Goal: Task Accomplishment & Management: Manage account settings

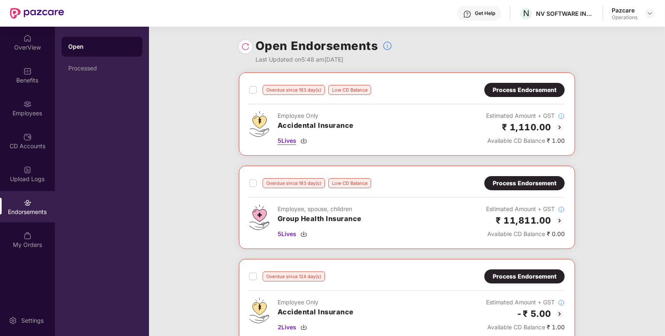
click at [289, 140] on span "5 Lives" at bounding box center [287, 140] width 19 height 9
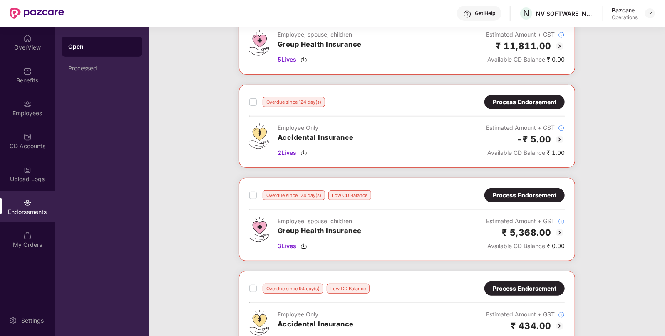
scroll to position [175, 0]
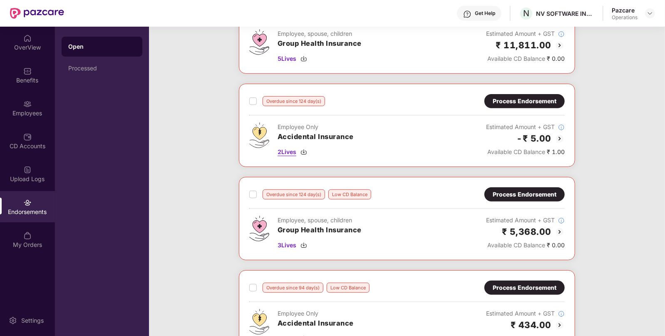
click at [288, 149] on span "2 Lives" at bounding box center [287, 151] width 19 height 9
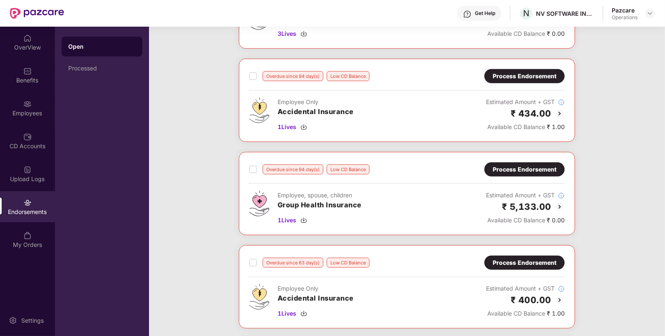
scroll to position [390, 0]
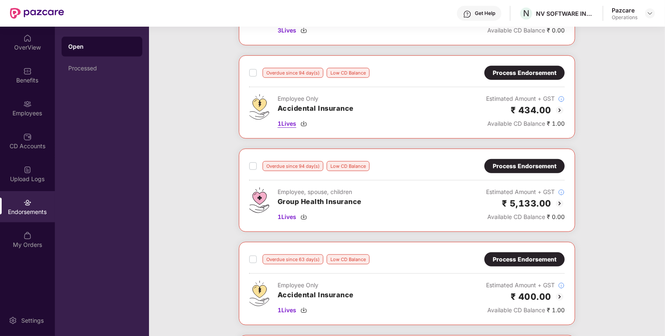
click at [292, 125] on span "1 Lives" at bounding box center [287, 123] width 19 height 9
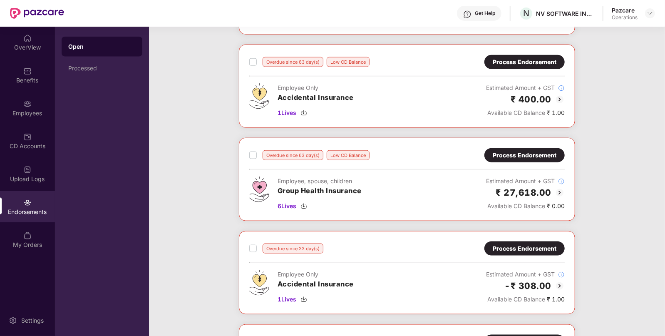
scroll to position [589, 0]
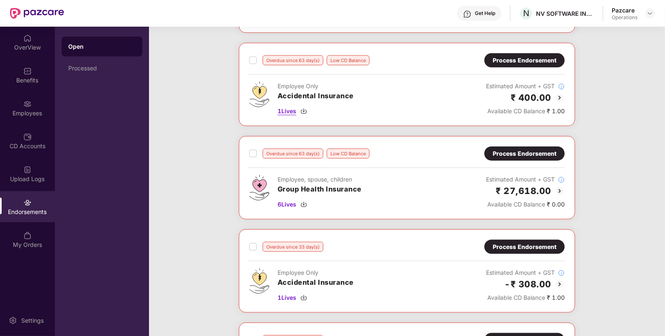
click at [286, 110] on span "1 Lives" at bounding box center [287, 111] width 19 height 9
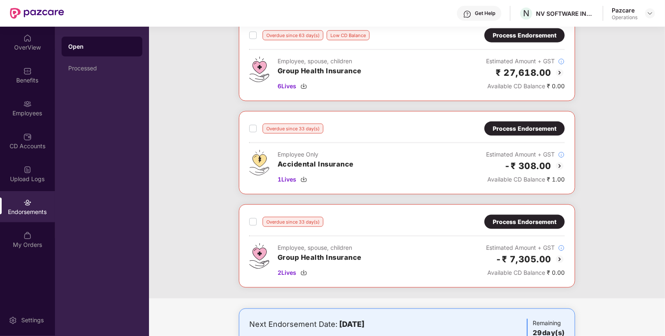
scroll to position [749, 0]
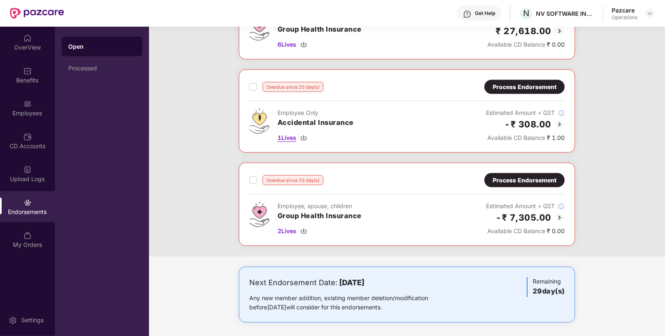
click at [281, 133] on span "1 Lives" at bounding box center [287, 137] width 19 height 9
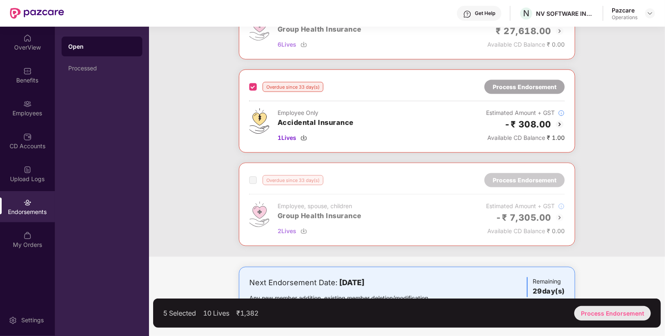
click at [607, 317] on div "Process Endorsement" at bounding box center [612, 313] width 77 height 15
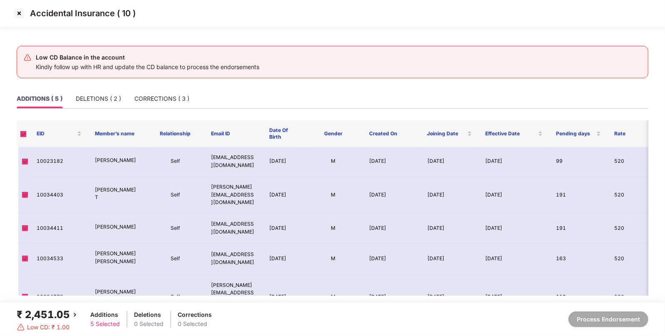
scroll to position [2, 0]
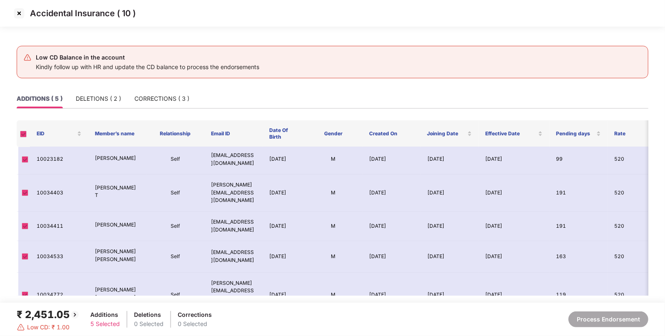
click at [17, 10] on img at bounding box center [18, 13] width 13 height 13
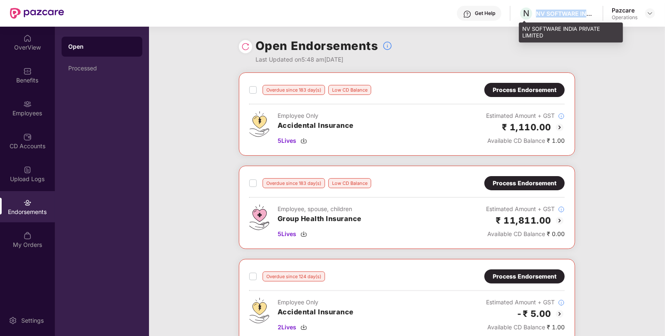
drag, startPoint x: 536, startPoint y: 16, endPoint x: 585, endPoint y: 13, distance: 48.8
click at [585, 13] on div "NV SOFTWARE INDIA PRIVATE LIMITED" at bounding box center [565, 14] width 58 height 8
copy div "NV SOFTWARE IN"
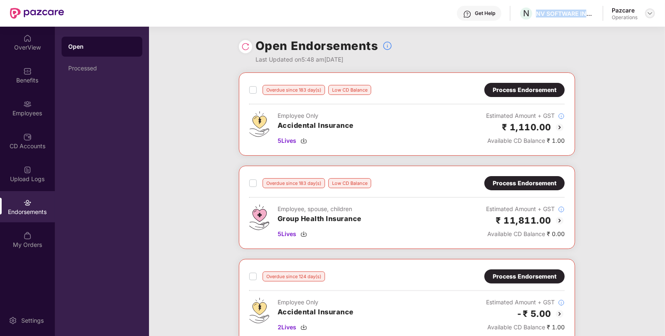
click at [653, 15] on img at bounding box center [650, 13] width 7 height 7
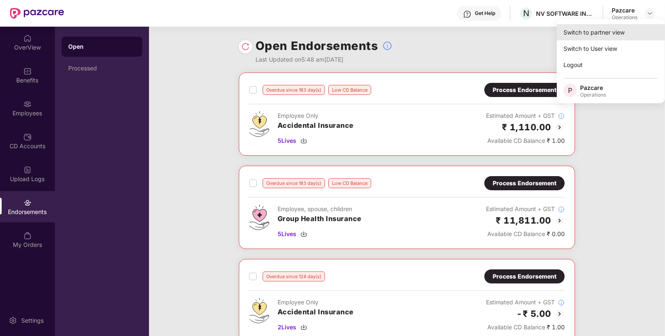
click at [626, 27] on div "Switch to partner view" at bounding box center [611, 32] width 108 height 16
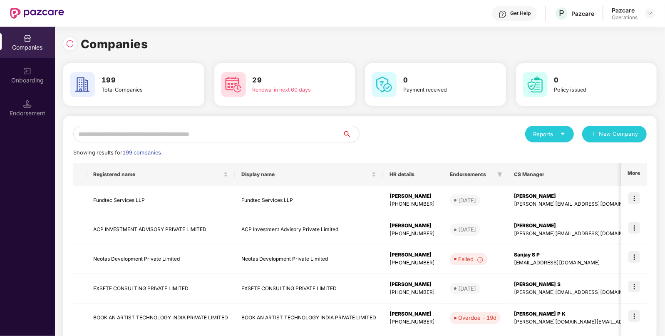
click at [198, 139] on input "text" at bounding box center [207, 134] width 269 height 17
paste input "**********"
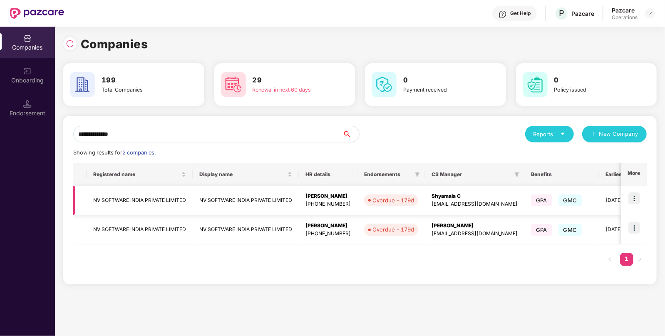
type input "**********"
click at [124, 194] on td "NV SOFTWARE INDIA PRIVATE LIMITED" at bounding box center [140, 201] width 106 height 30
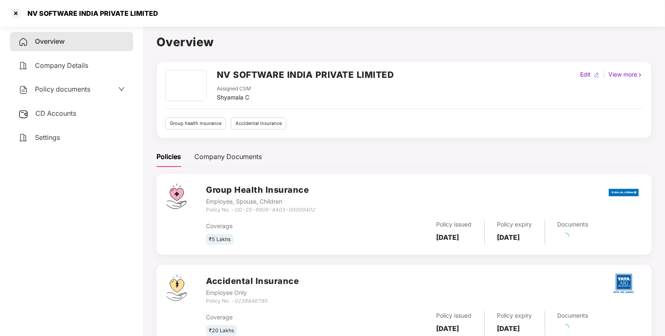
click at [50, 115] on span "CD Accounts" at bounding box center [55, 113] width 41 height 8
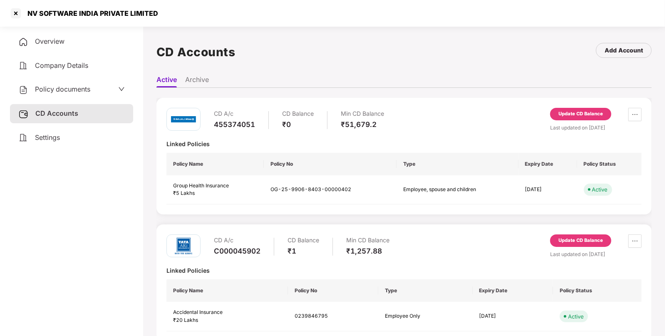
scroll to position [12, 0]
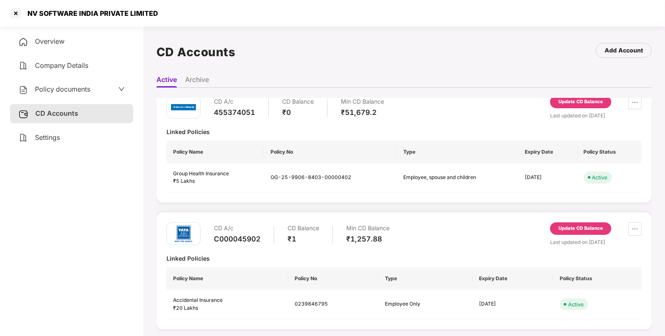
click at [564, 228] on div "Update CD Balance" at bounding box center [580, 228] width 45 height 7
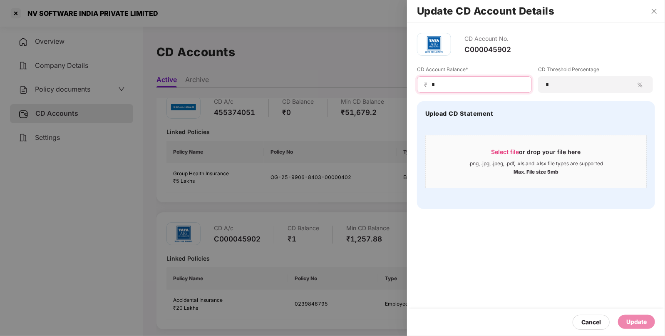
click at [474, 86] on input "*" at bounding box center [478, 84] width 94 height 9
type input "****"
click at [630, 324] on div "Update" at bounding box center [636, 321] width 20 height 9
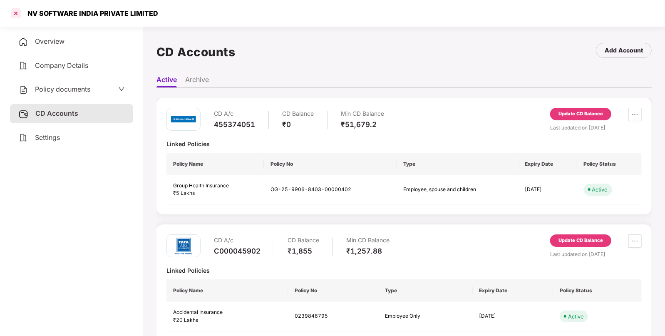
click at [15, 12] on div at bounding box center [15, 13] width 13 height 13
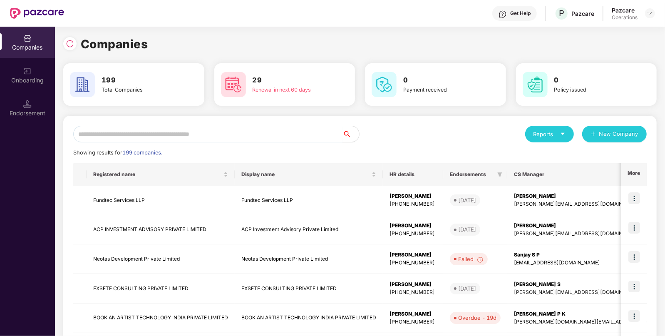
click at [248, 131] on input "text" at bounding box center [207, 134] width 269 height 17
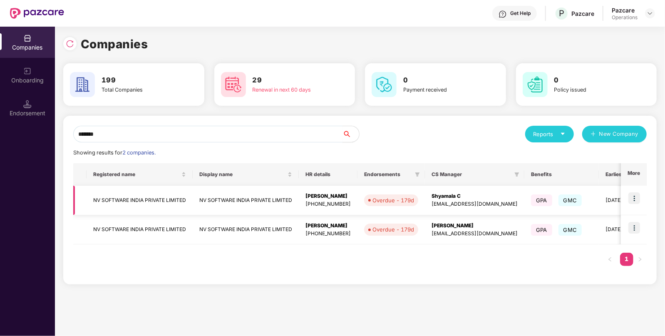
type input "*******"
click at [636, 203] on img at bounding box center [634, 198] width 12 height 12
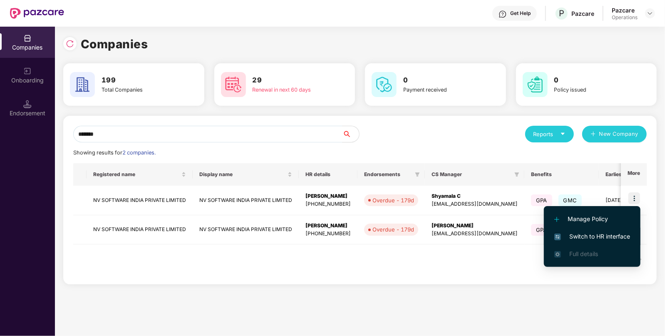
click at [583, 234] on span "Switch to HR interface" at bounding box center [592, 236] width 76 height 9
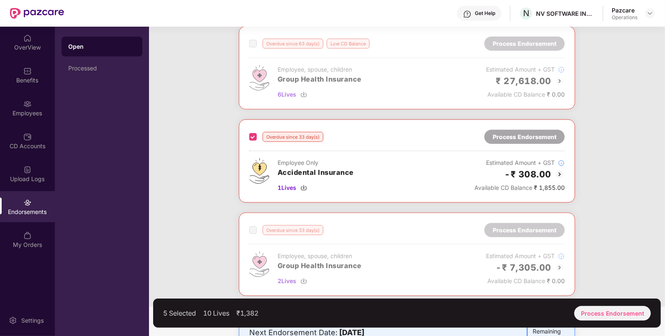
scroll to position [749, 0]
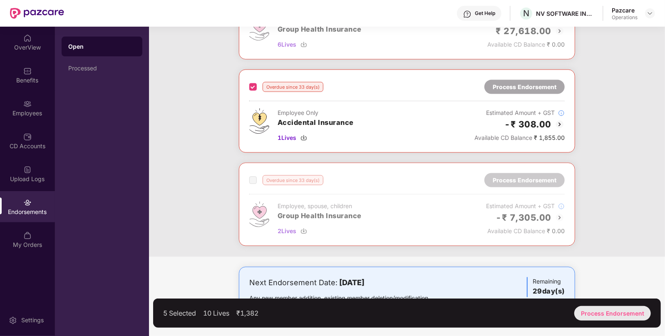
click at [623, 317] on div "Process Endorsement" at bounding box center [612, 313] width 77 height 15
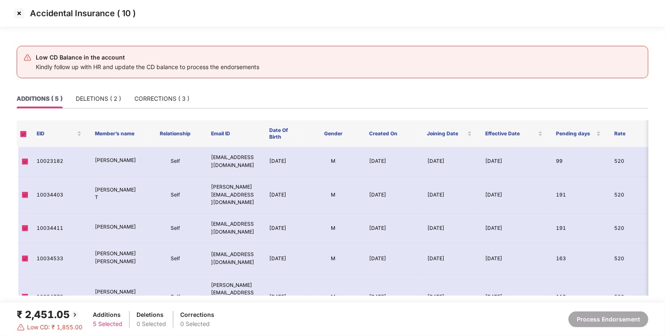
click at [18, 12] on img at bounding box center [18, 13] width 13 height 13
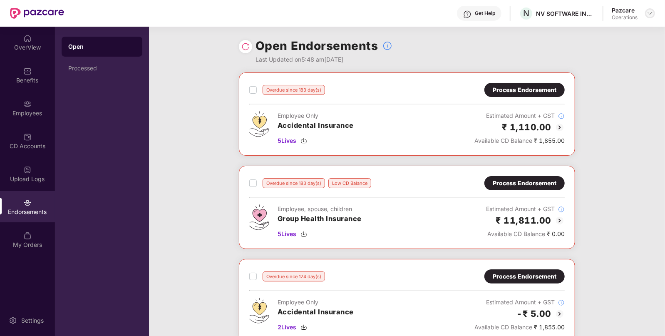
click at [648, 15] on img at bounding box center [650, 13] width 7 height 7
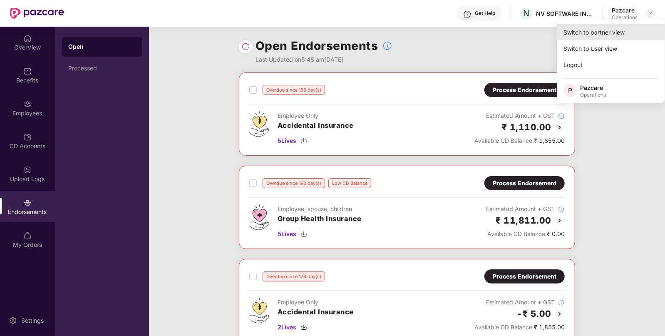
click at [585, 36] on div "Switch to partner view" at bounding box center [611, 32] width 108 height 16
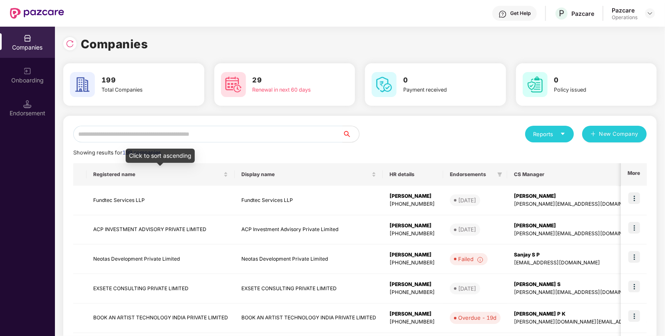
click at [144, 137] on input "text" at bounding box center [207, 134] width 269 height 17
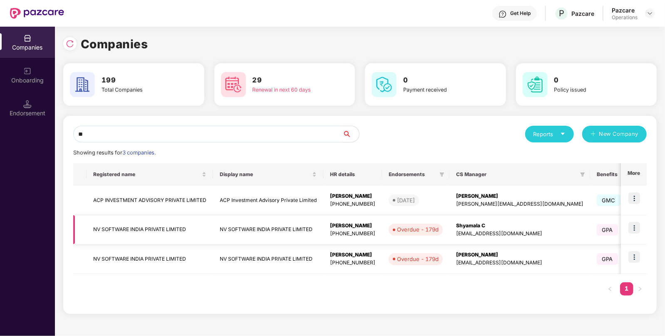
type input "**"
click at [119, 231] on td "NV SOFTWARE INDIA PRIVATE LIMITED" at bounding box center [150, 230] width 126 height 30
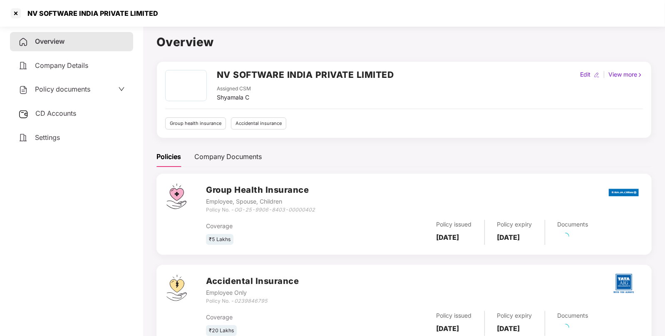
click at [56, 109] on span "CD Accounts" at bounding box center [55, 113] width 41 height 8
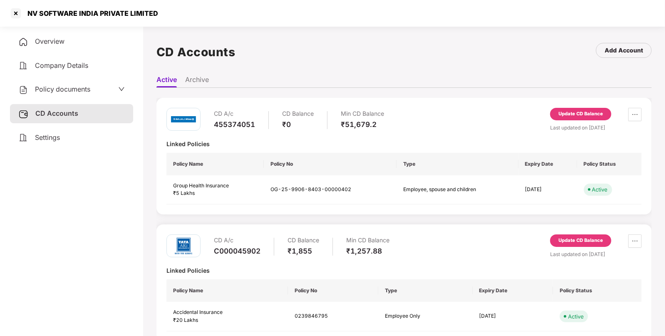
click at [586, 239] on div "Update CD Balance" at bounding box center [580, 240] width 45 height 7
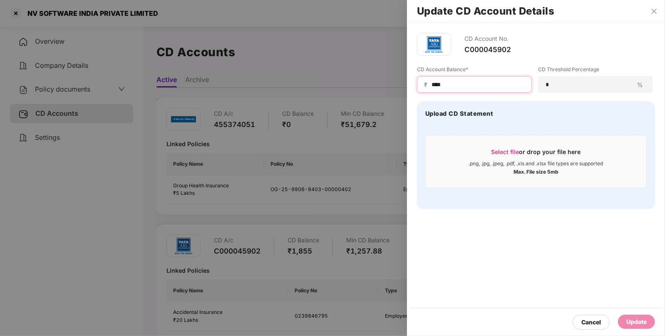
click at [500, 81] on input "****" at bounding box center [478, 84] width 94 height 9
type input "*****"
click at [624, 320] on div "Update" at bounding box center [636, 322] width 37 height 14
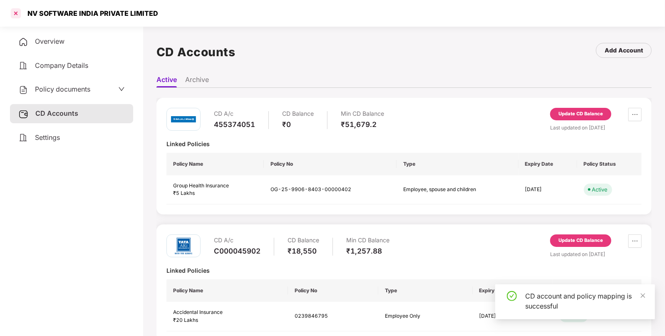
click at [15, 15] on div at bounding box center [15, 13] width 13 height 13
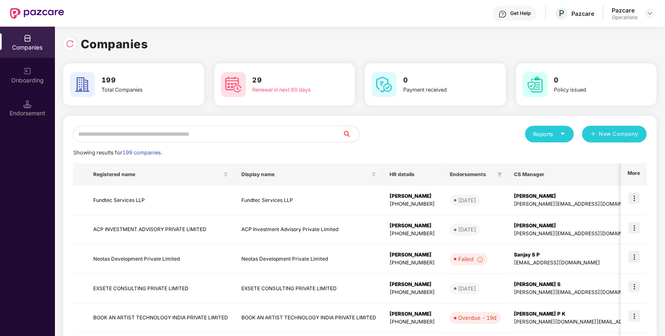
click at [270, 135] on input "text" at bounding box center [207, 134] width 269 height 17
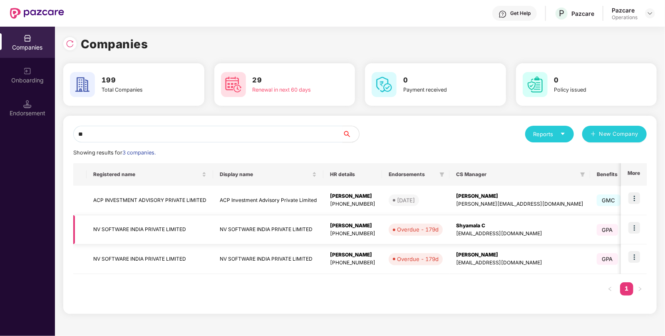
type input "**"
click at [641, 228] on td at bounding box center [634, 230] width 26 height 30
click at [633, 227] on img at bounding box center [634, 228] width 12 height 12
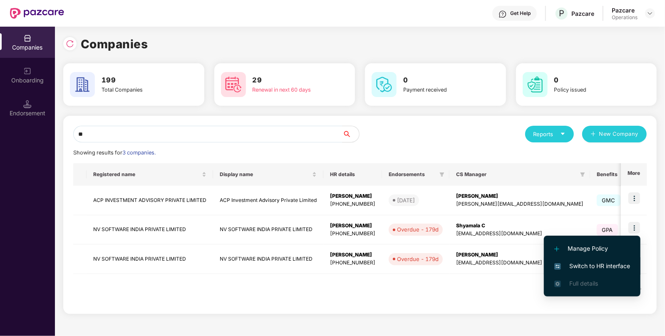
click at [605, 265] on span "Switch to HR interface" at bounding box center [592, 265] width 76 height 9
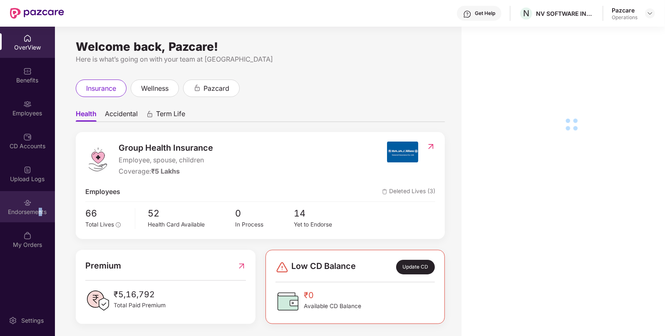
click at [40, 213] on div "Endorsements" at bounding box center [27, 212] width 55 height 8
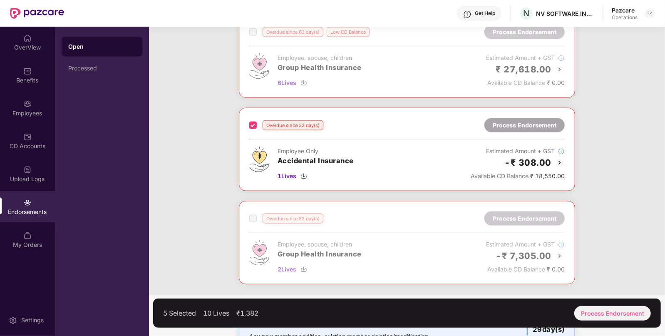
scroll to position [749, 0]
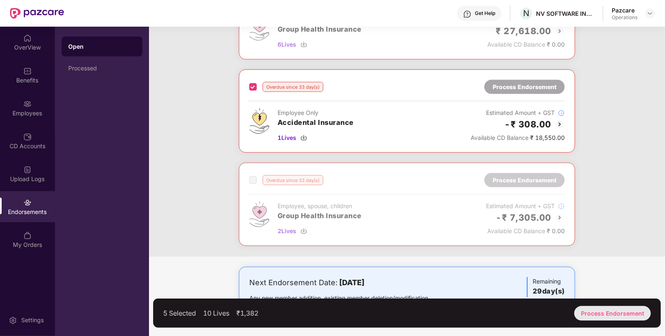
click at [595, 315] on div "Process Endorsement" at bounding box center [612, 313] width 77 height 15
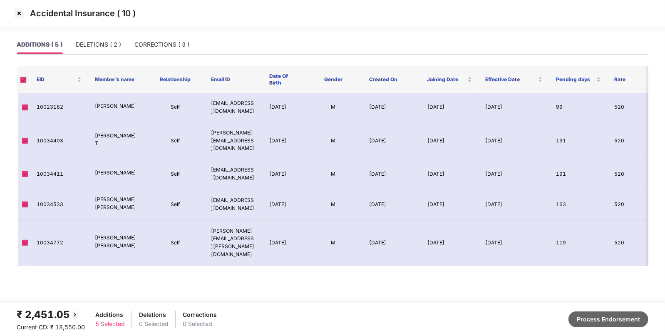
click at [617, 322] on button "Process Endorsement" at bounding box center [608, 319] width 80 height 16
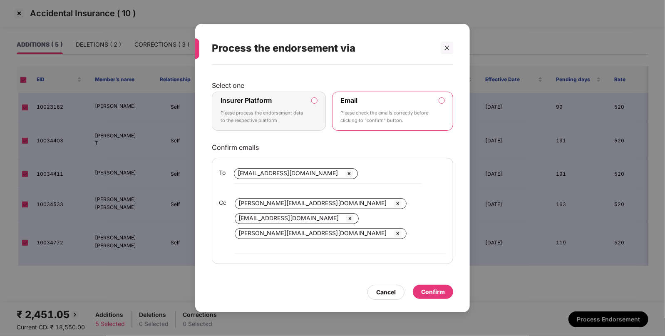
click at [295, 116] on p "Please process the endorsement data to the respective platform" at bounding box center [263, 116] width 85 height 15
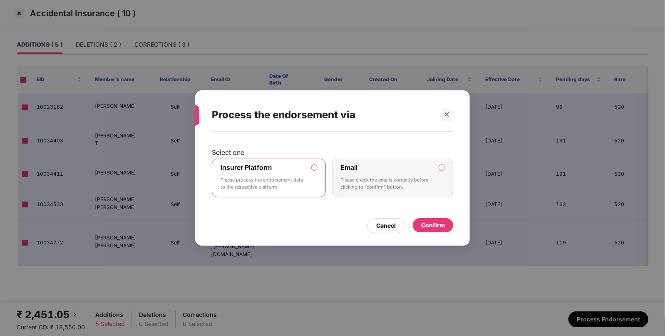
click at [442, 226] on div "Confirm" at bounding box center [433, 225] width 24 height 9
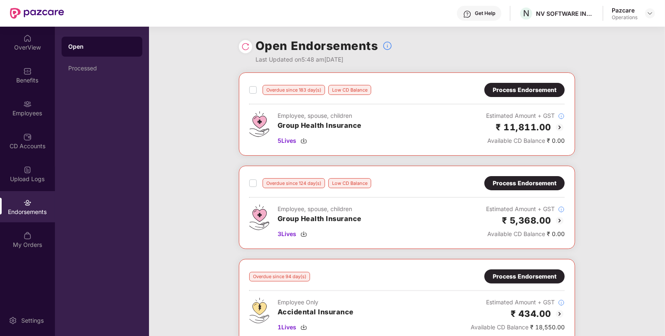
click at [250, 54] on div "Open Endorsements Last Updated on 5:48 am[DATE]" at bounding box center [407, 50] width 336 height 46
click at [247, 48] on img at bounding box center [245, 46] width 8 height 8
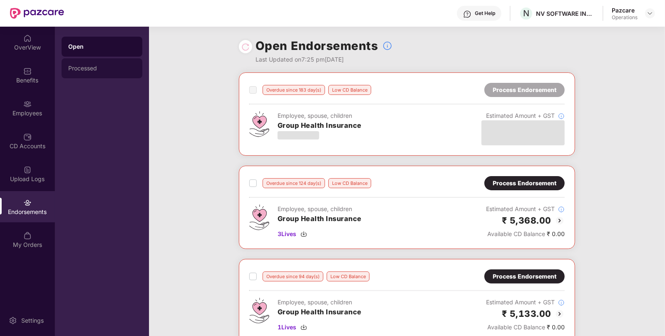
click at [94, 69] on div "Processed" at bounding box center [101, 68] width 67 height 7
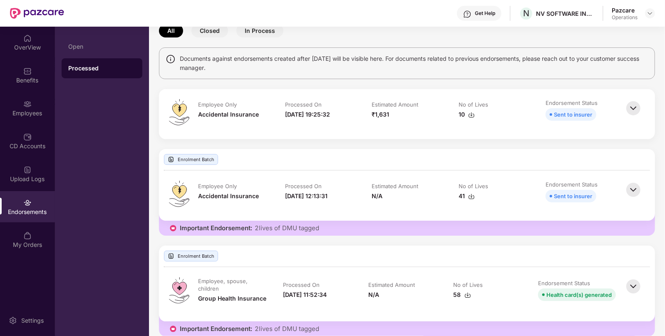
scroll to position [55, 0]
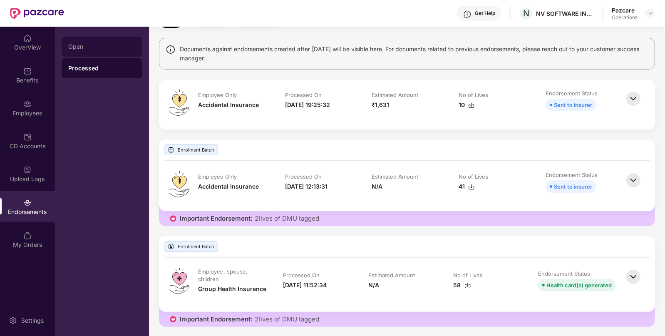
click at [89, 47] on div "Open" at bounding box center [101, 46] width 67 height 7
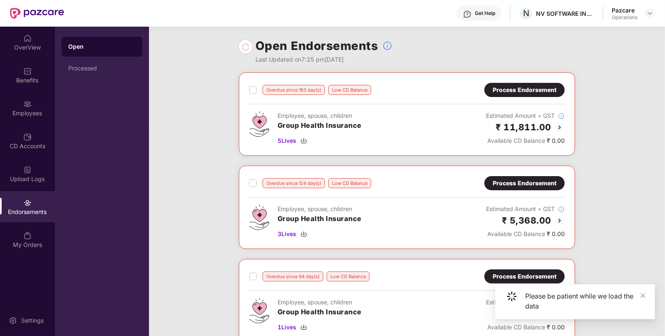
click at [256, 90] on div "Overdue since 183 day(s) Low CD Balance" at bounding box center [310, 90] width 122 height 10
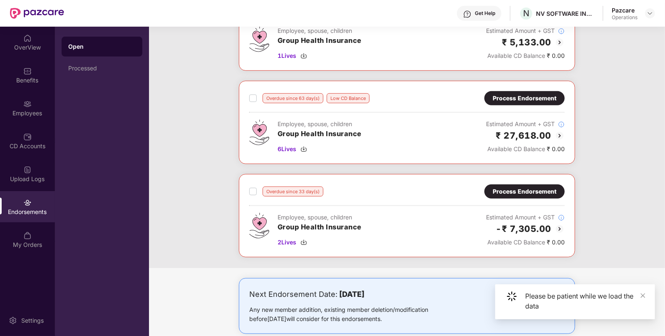
scroll to position [284, 0]
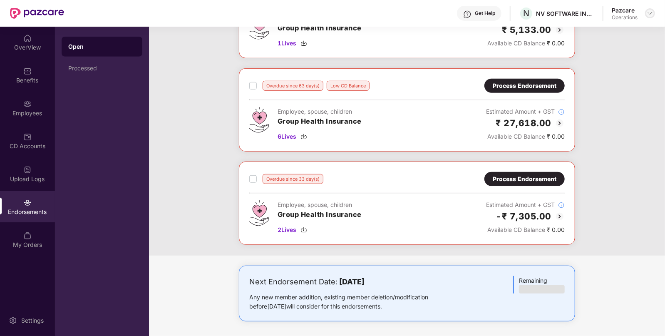
click at [648, 10] on div at bounding box center [650, 13] width 10 height 10
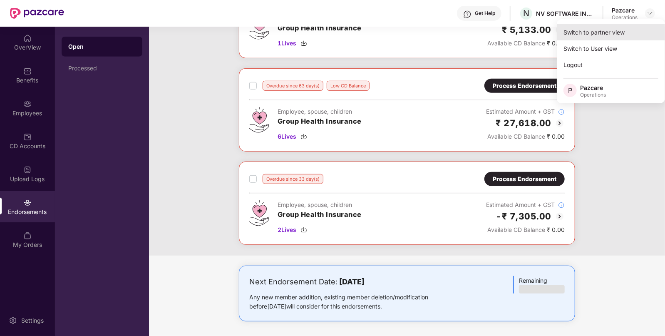
click at [597, 29] on div "Switch to partner view" at bounding box center [611, 32] width 108 height 16
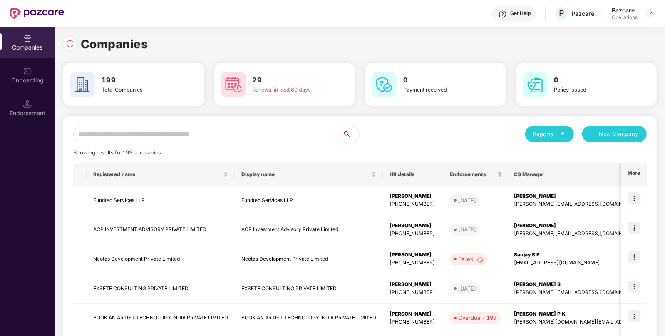
click at [100, 142] on input "text" at bounding box center [207, 134] width 269 height 17
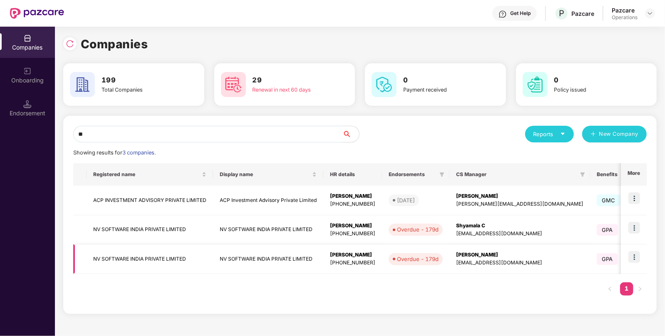
type input "**"
click at [156, 255] on td "NV SOFTWARE INDIA PRIVATE LIMITED" at bounding box center [150, 259] width 126 height 30
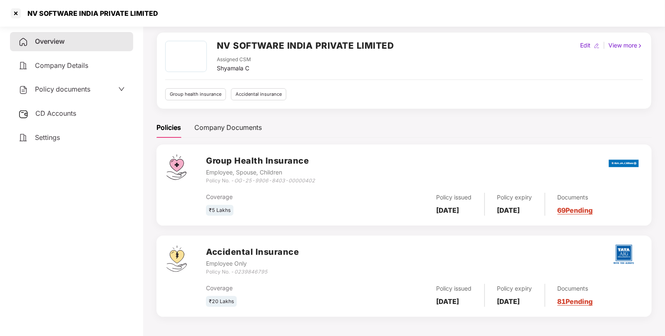
scroll to position [29, 0]
click at [89, 116] on div "CD Accounts" at bounding box center [71, 113] width 123 height 19
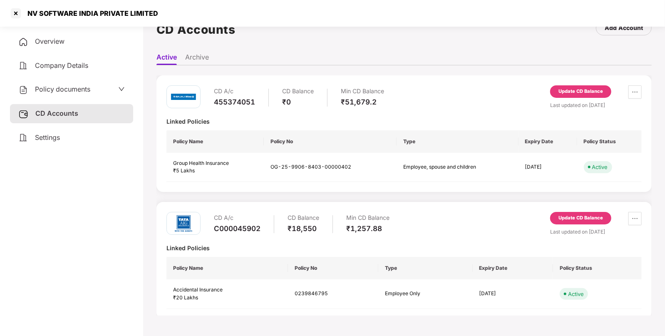
click at [590, 216] on div "Update CD Balance" at bounding box center [580, 217] width 45 height 7
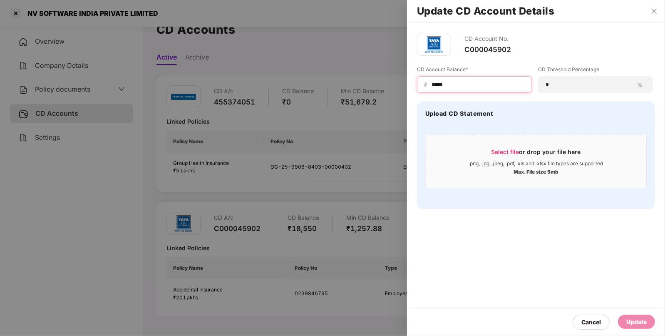
click at [480, 80] on input "*****" at bounding box center [478, 84] width 94 height 9
type input "****"
click at [632, 316] on div "Update" at bounding box center [636, 322] width 37 height 14
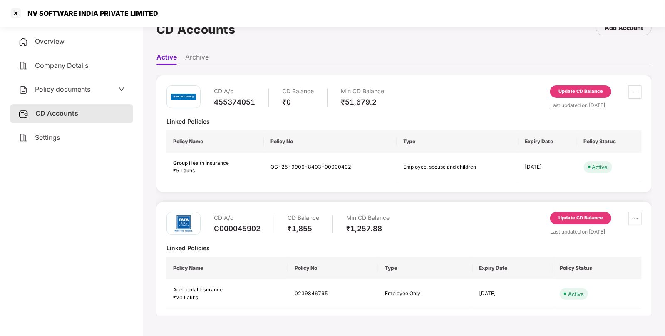
click at [572, 99] on div "Update CD Balance" at bounding box center [580, 93] width 61 height 16
click at [577, 92] on div "Update CD Balance" at bounding box center [580, 91] width 45 height 7
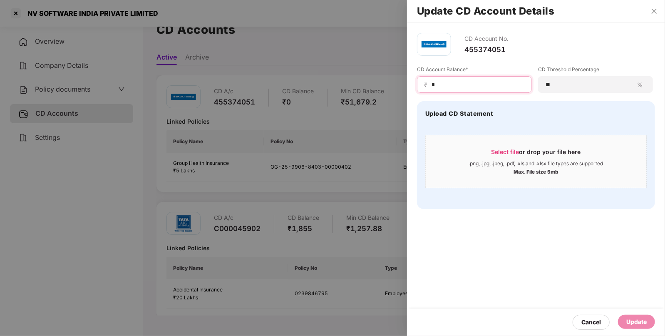
click at [483, 84] on input "*" at bounding box center [478, 84] width 94 height 9
type input "*****"
click at [642, 325] on div "Update" at bounding box center [636, 321] width 20 height 9
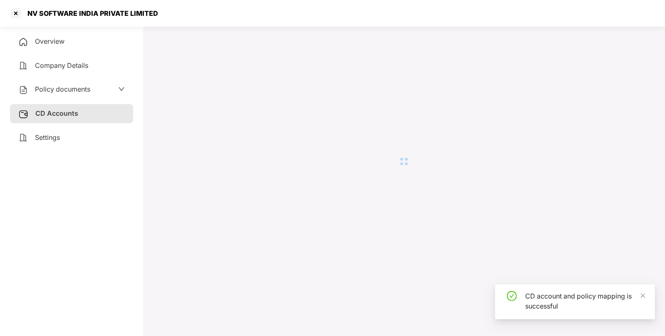
click at [17, 12] on div at bounding box center [15, 13] width 13 height 13
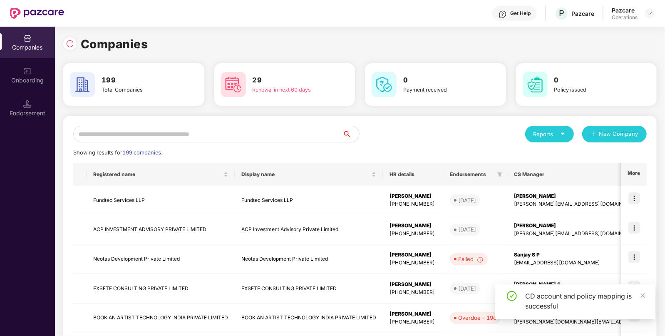
click at [173, 131] on input "text" at bounding box center [207, 134] width 269 height 17
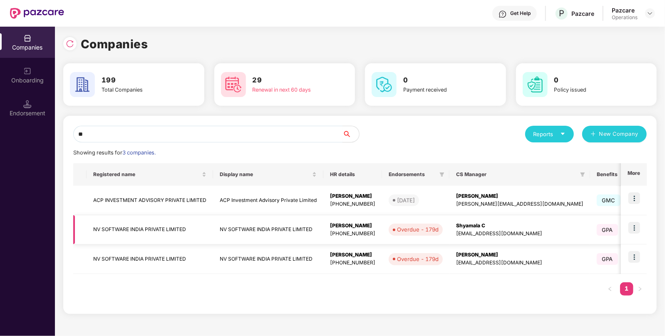
type input "**"
click at [634, 226] on img at bounding box center [634, 228] width 12 height 12
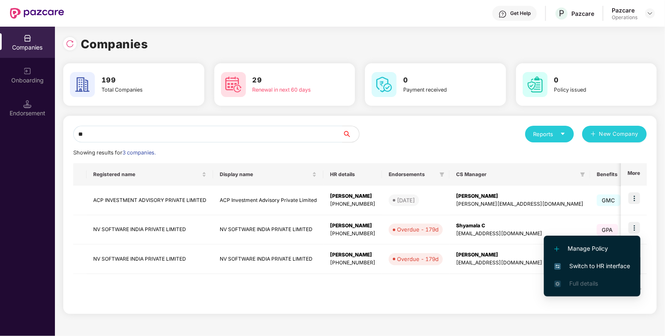
click at [590, 264] on span "Switch to HR interface" at bounding box center [592, 265] width 76 height 9
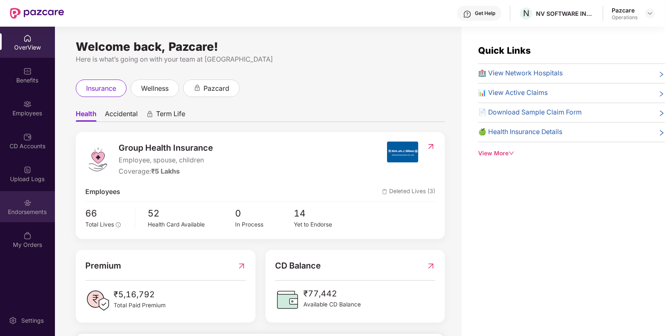
click at [30, 201] on img at bounding box center [27, 202] width 8 height 8
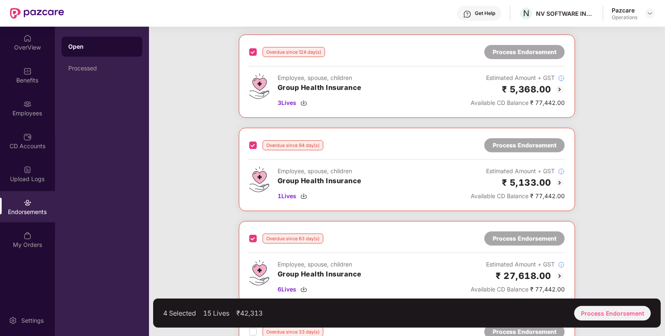
scroll to position [284, 0]
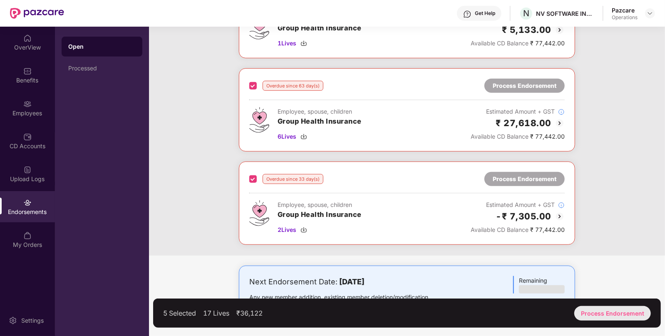
click at [610, 318] on div "Process Endorsement" at bounding box center [612, 313] width 77 height 15
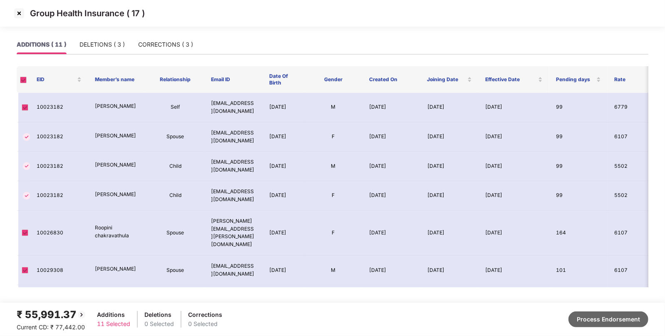
click at [640, 322] on button "Process Endorsement" at bounding box center [608, 319] width 80 height 16
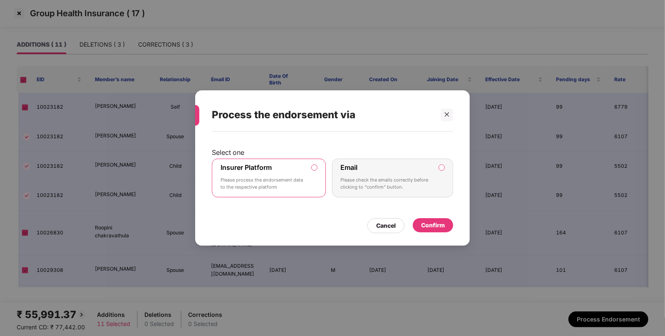
click at [299, 175] on div "Insurer Platform Please process the endorsement data to the respective platform" at bounding box center [263, 178] width 85 height 30
click at [425, 223] on div "Confirm" at bounding box center [433, 225] width 24 height 9
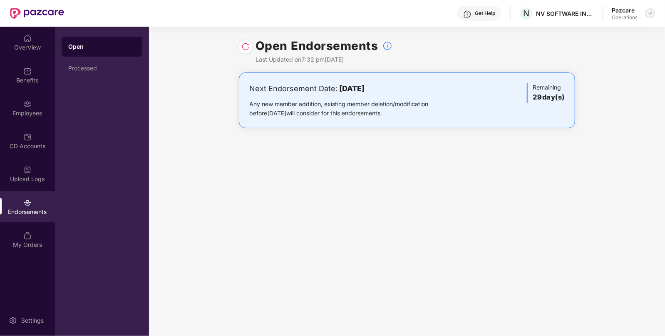
click at [647, 12] on img at bounding box center [650, 13] width 7 height 7
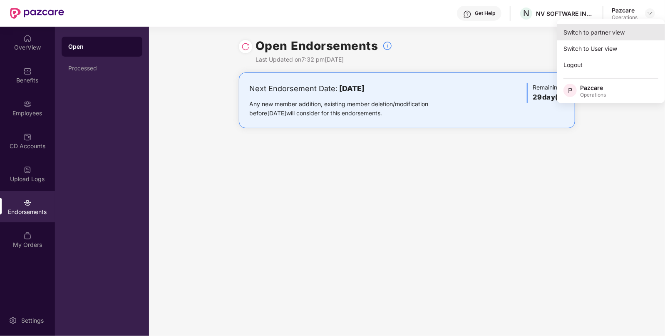
click at [619, 27] on div "Switch to partner view" at bounding box center [611, 32] width 108 height 16
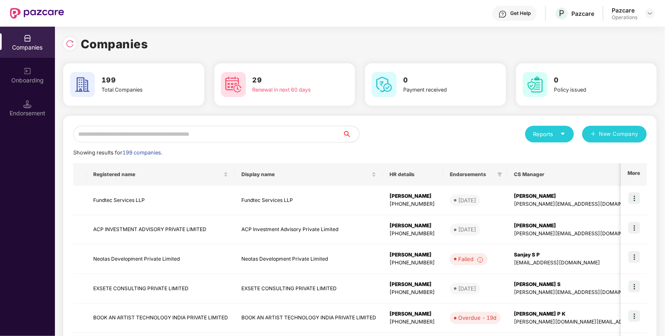
click at [293, 132] on input "text" at bounding box center [207, 134] width 269 height 17
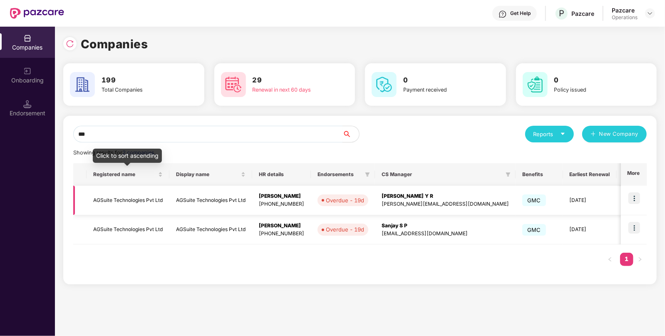
type input "***"
click at [121, 202] on td "AGSuite Technologies Pvt Ltd" at bounding box center [128, 201] width 83 height 30
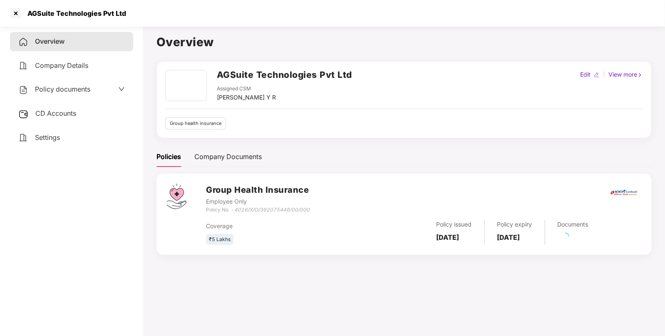
click at [45, 102] on div "Overview Company Details Policy documents CD Accounts Settings" at bounding box center [71, 89] width 123 height 115
click at [46, 117] on span "CD Accounts" at bounding box center [55, 113] width 41 height 8
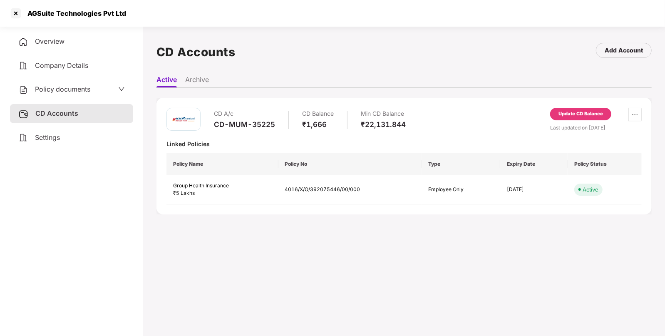
click at [568, 114] on div "Update CD Balance" at bounding box center [580, 113] width 45 height 7
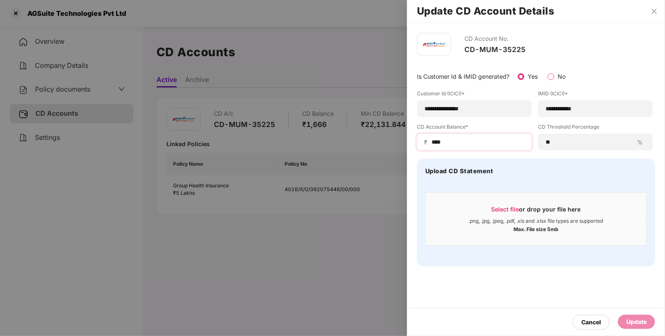
click at [486, 136] on div "₹ ****" at bounding box center [474, 142] width 115 height 17
click at [478, 142] on input "****" at bounding box center [478, 142] width 94 height 9
type input "*****"
click at [626, 319] on div "Update" at bounding box center [636, 321] width 20 height 9
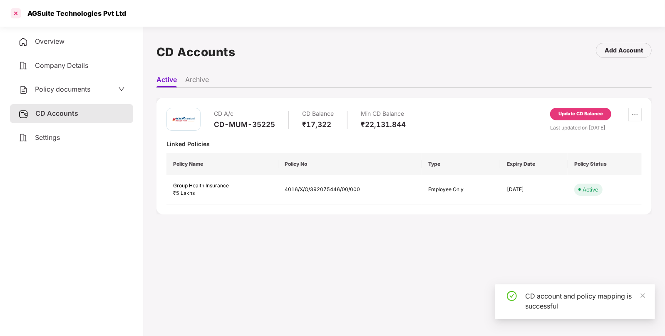
click at [15, 11] on div at bounding box center [15, 13] width 13 height 13
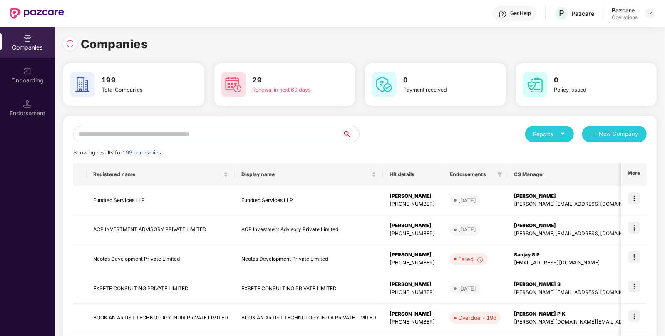
click at [278, 141] on input "text" at bounding box center [207, 134] width 269 height 17
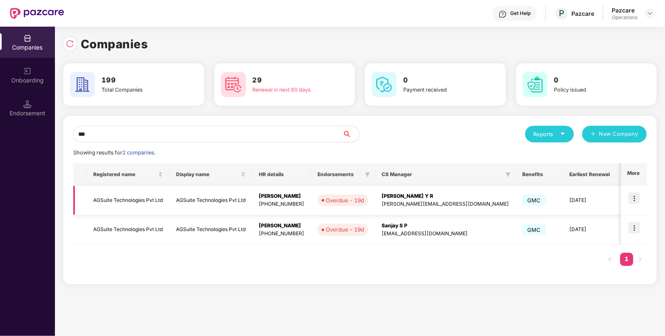
type input "***"
click at [632, 201] on img at bounding box center [634, 198] width 12 height 12
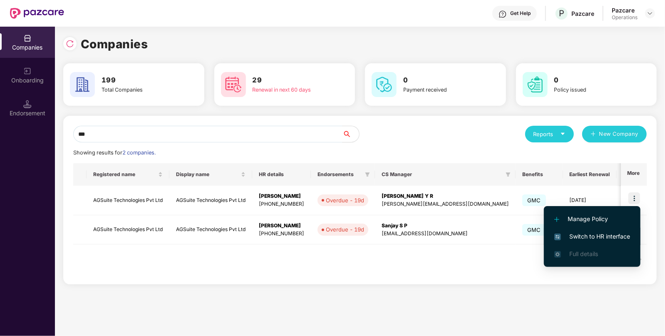
click at [586, 240] on span "Switch to HR interface" at bounding box center [592, 236] width 76 height 9
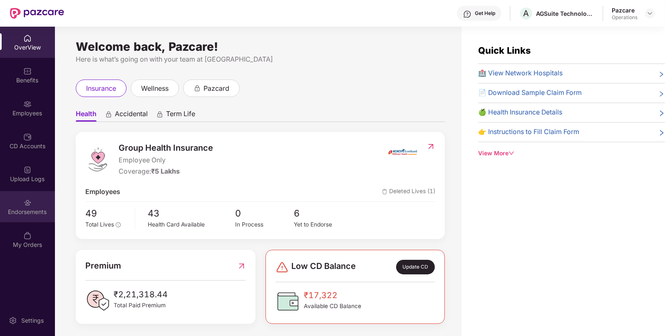
click at [51, 211] on div "Endorsements" at bounding box center [27, 212] width 55 height 8
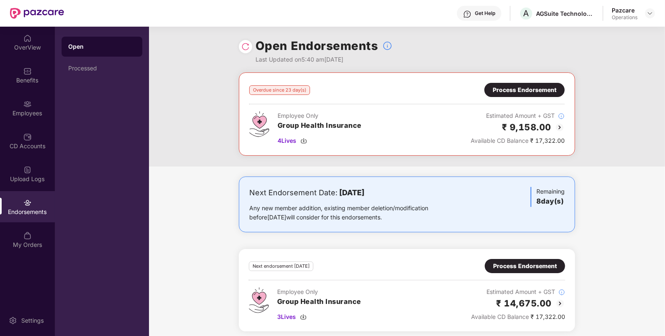
scroll to position [4, 0]
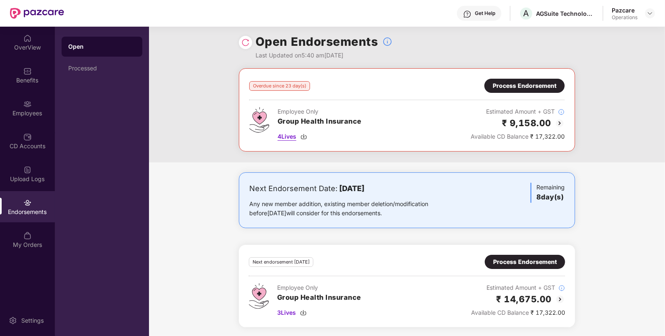
click at [287, 132] on span "4 Lives" at bounding box center [287, 136] width 19 height 9
click at [283, 308] on span "3 Lives" at bounding box center [286, 312] width 19 height 9
click at [550, 86] on div "Process Endorsement" at bounding box center [525, 85] width 64 height 9
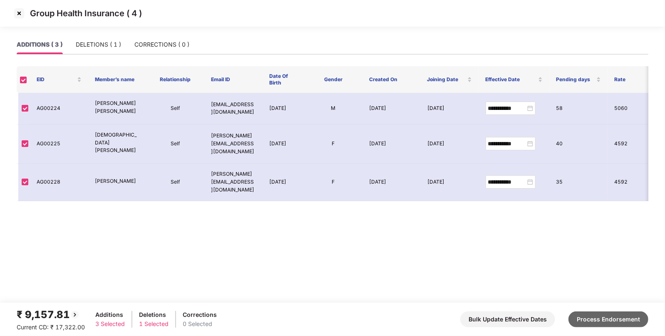
click at [618, 316] on button "Process Endorsement" at bounding box center [608, 319] width 80 height 16
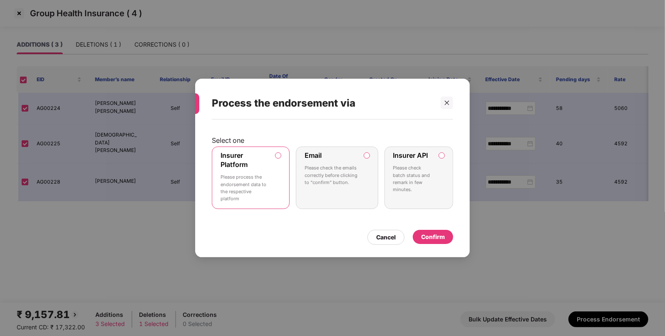
click at [278, 183] on label "Insurer Platform Please process the endorsement data to the respective platform" at bounding box center [251, 177] width 78 height 62
click at [441, 233] on div "Confirm" at bounding box center [433, 236] width 24 height 9
